Goal: Task Accomplishment & Management: Manage account settings

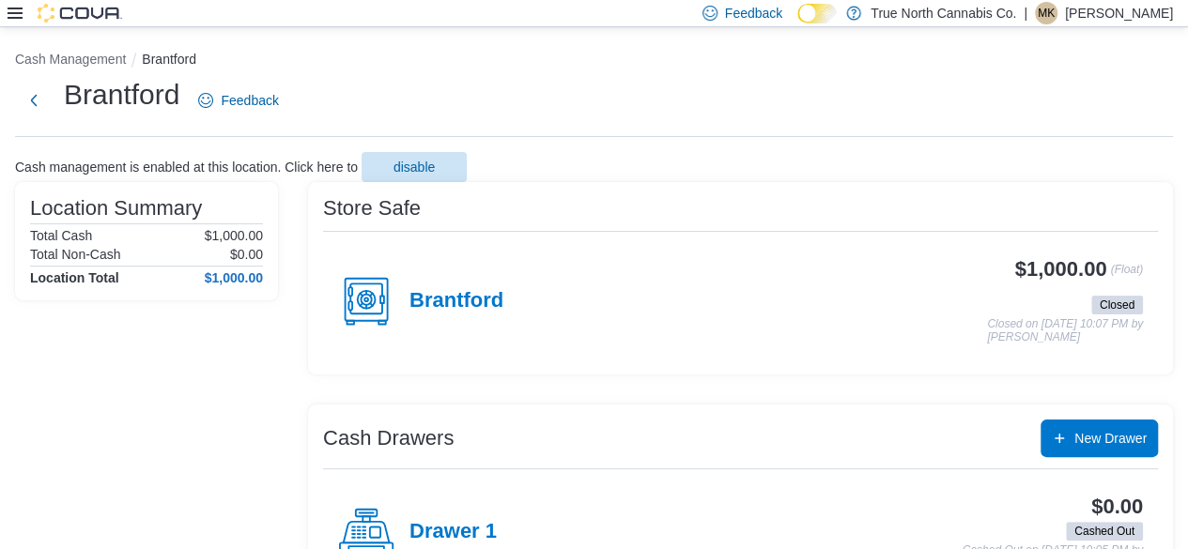
click at [584, 258] on div "$1,000.00 (Float) Closed Closed on September 11, 2025 10:07 PM by Melanie Kowal…" at bounding box center [823, 300] width 640 height 85
click at [584, 21] on p "Melanie Kowalski" at bounding box center [1119, 13] width 108 height 23
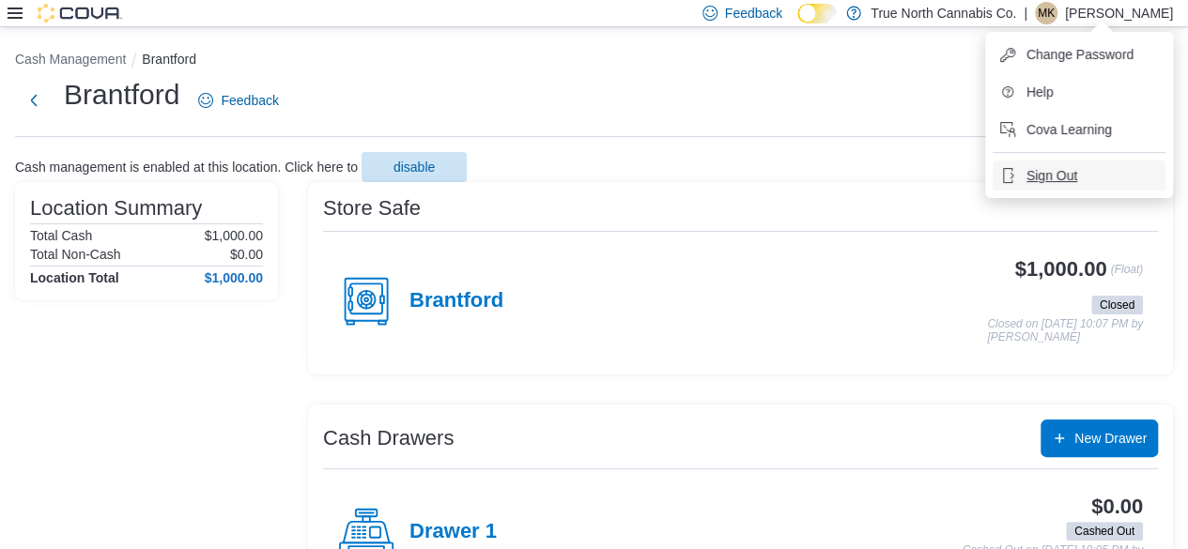
click at [584, 182] on span "Sign Out" at bounding box center [1052, 175] width 51 height 19
